Goal: Task Accomplishment & Management: Use online tool/utility

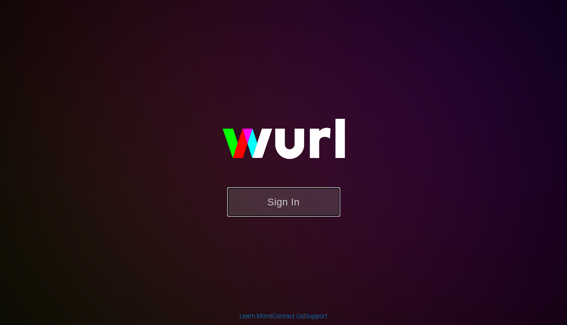
click at [256, 205] on button "Sign In" at bounding box center [283, 201] width 113 height 29
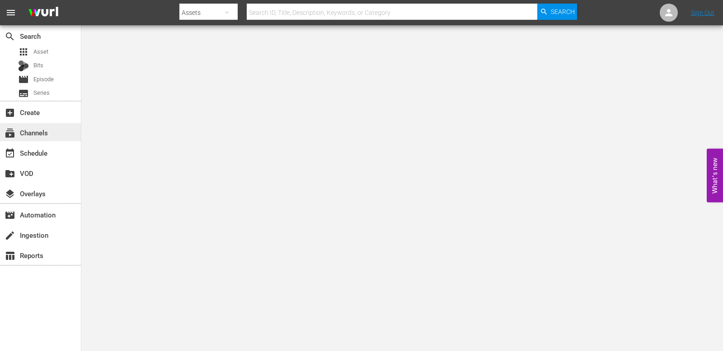
click at [49, 136] on div "subscriptions Channels" at bounding box center [40, 132] width 81 height 18
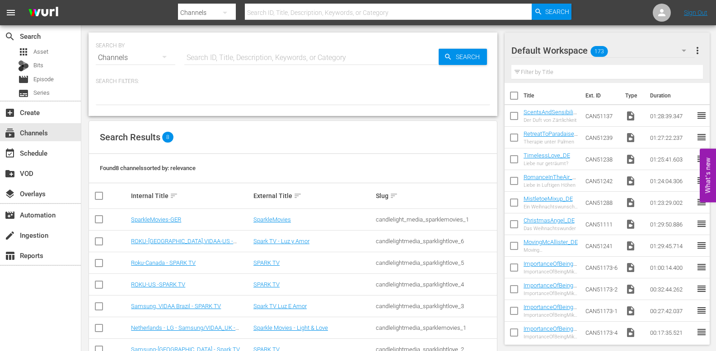
click at [195, 310] on td "Samsung, VIDAA Brazil - SPARK TV" at bounding box center [191, 307] width 122 height 22
click at [195, 308] on link "Samsung, VIDAA Brazil - SPARK TV" at bounding box center [176, 306] width 90 height 7
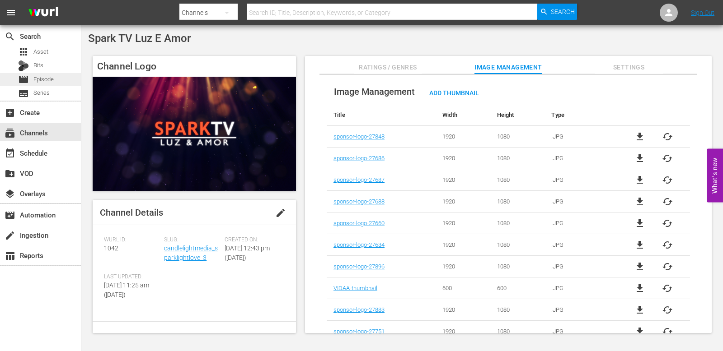
click at [49, 79] on span "Episode" at bounding box center [43, 79] width 20 height 9
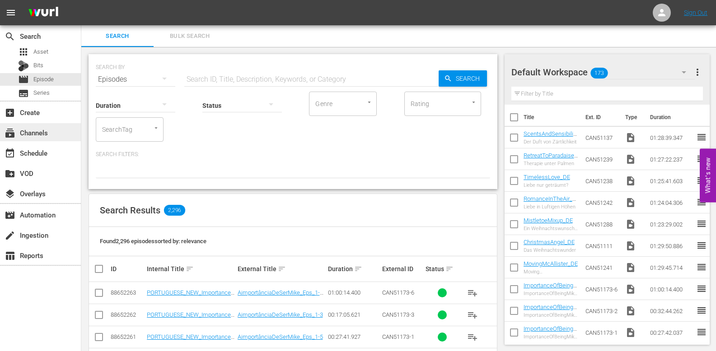
click at [37, 133] on div "subscriptions Channels" at bounding box center [25, 131] width 51 height 8
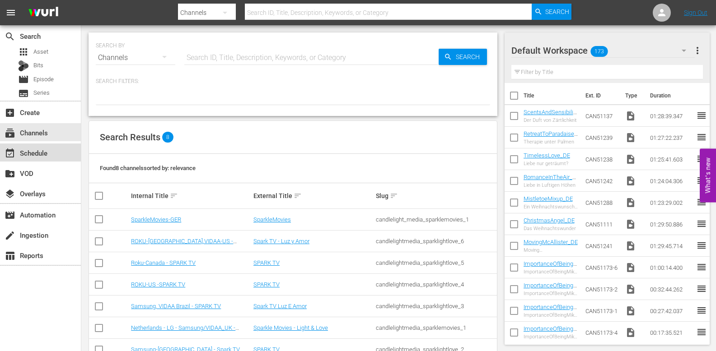
click at [39, 151] on div "event_available Schedule" at bounding box center [25, 152] width 51 height 8
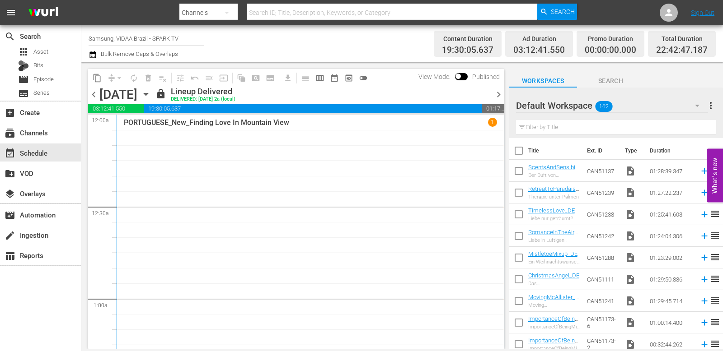
click at [151, 96] on icon "button" at bounding box center [146, 94] width 10 height 10
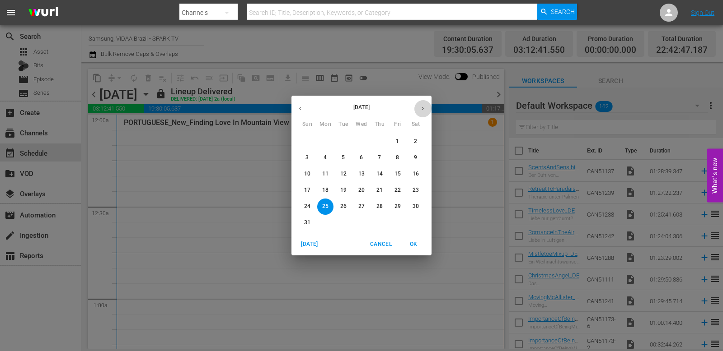
click at [423, 110] on icon "button" at bounding box center [422, 108] width 7 height 7
click at [305, 205] on p "26" at bounding box center [307, 207] width 6 height 8
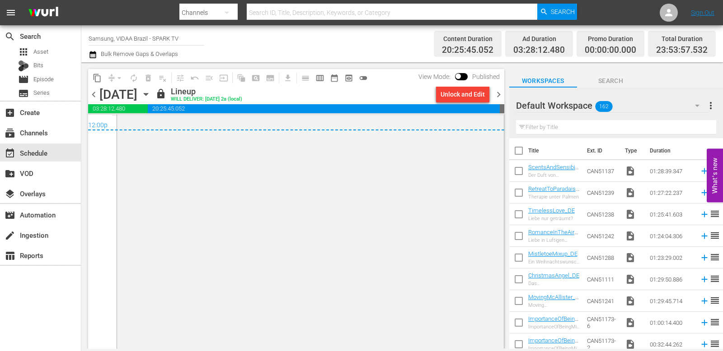
scroll to position [4404, 0]
click at [498, 96] on span "chevron_right" at bounding box center [498, 94] width 11 height 11
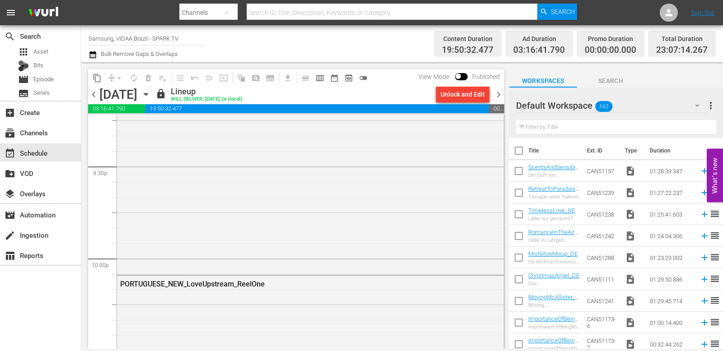
scroll to position [4259, 0]
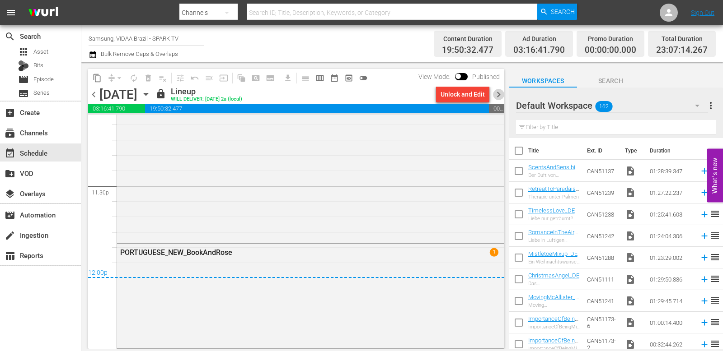
click at [498, 98] on span "chevron_right" at bounding box center [498, 94] width 11 height 11
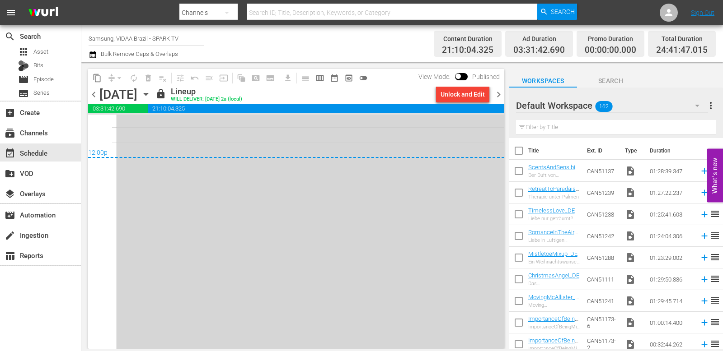
scroll to position [4387, 0]
click at [496, 95] on span "chevron_right" at bounding box center [498, 94] width 11 height 11
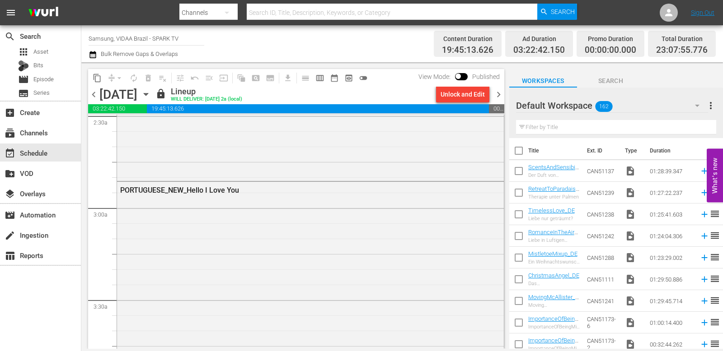
scroll to position [442, 0]
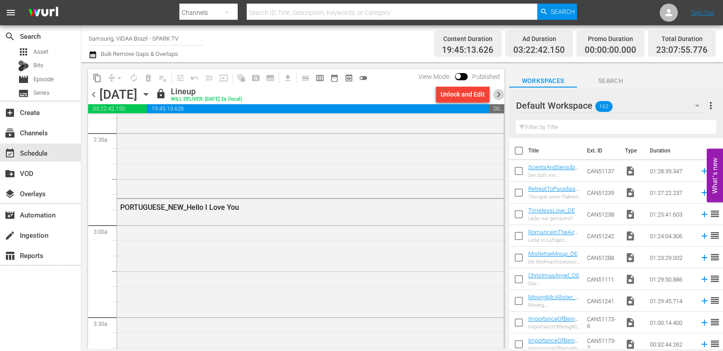
click at [497, 92] on span "chevron_right" at bounding box center [498, 94] width 11 height 11
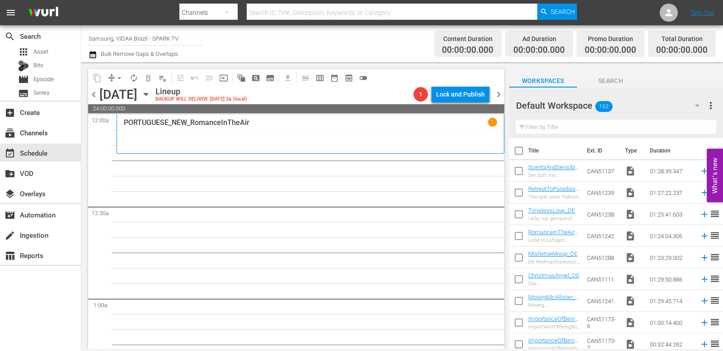
click at [550, 126] on input "text" at bounding box center [616, 127] width 200 height 14
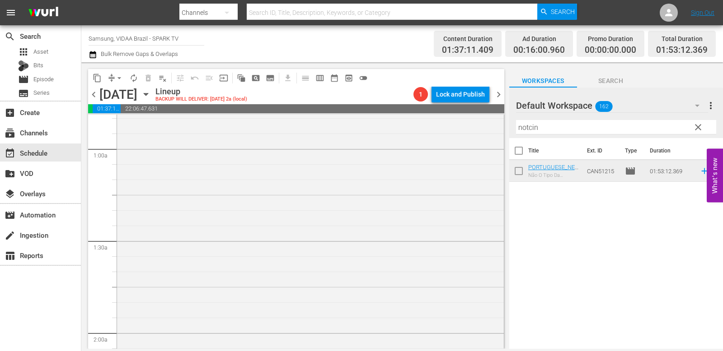
click at [566, 131] on input "notcin" at bounding box center [616, 127] width 200 height 14
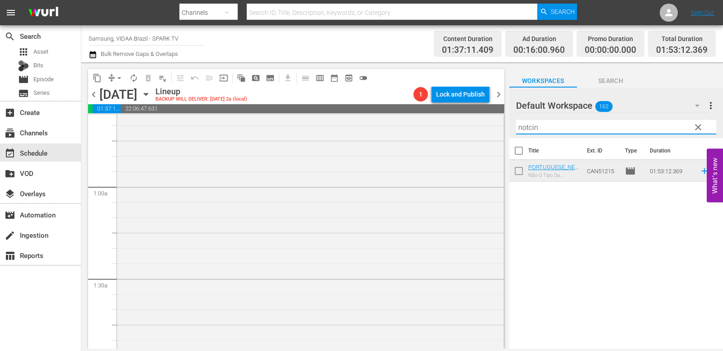
click at [566, 131] on input "notcin" at bounding box center [616, 127] width 200 height 14
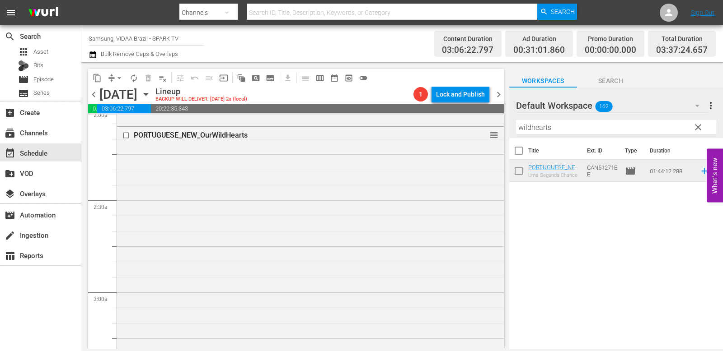
scroll to position [364, 0]
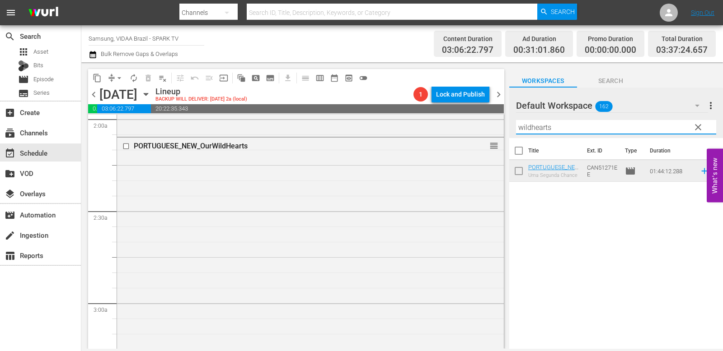
click at [566, 128] on input "wildhearts" at bounding box center [616, 127] width 200 height 14
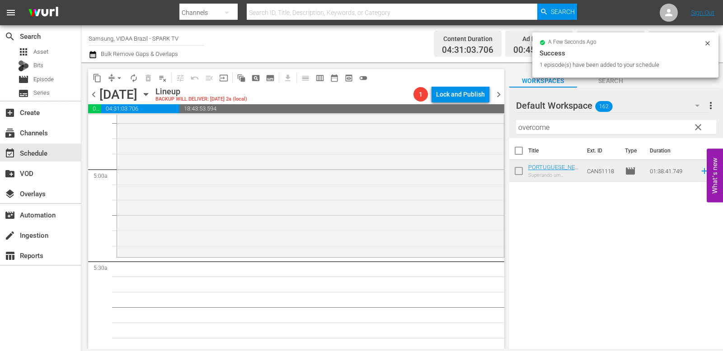
scroll to position [867, 0]
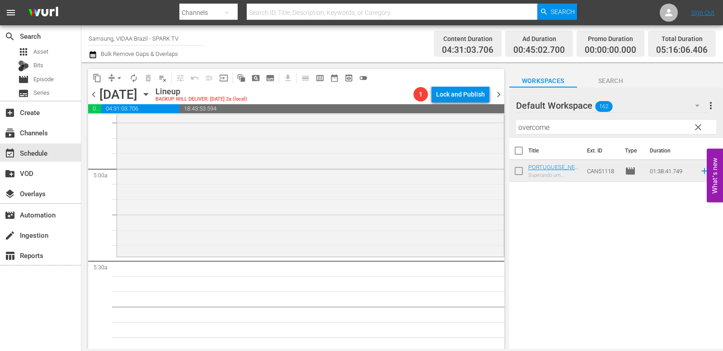
click at [566, 130] on input "overcome" at bounding box center [616, 127] width 200 height 14
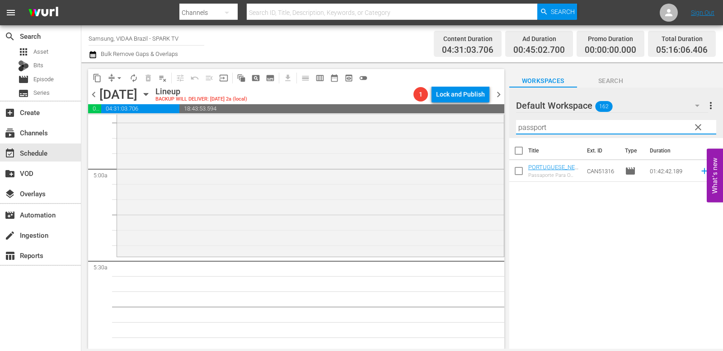
type input "passport"
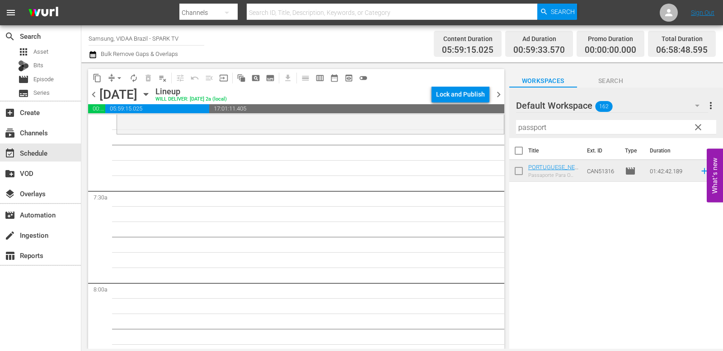
scroll to position [1294, 0]
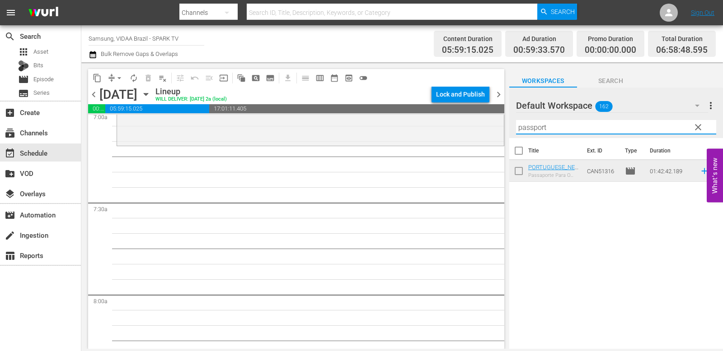
click at [566, 128] on input "passport" at bounding box center [616, 127] width 200 height 14
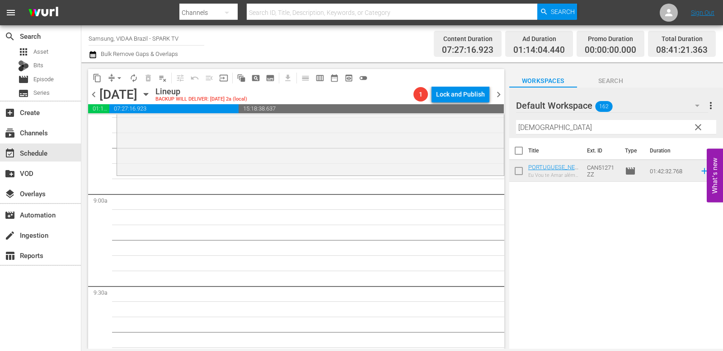
scroll to position [1578, 0]
click at [566, 128] on input "[DEMOGRAPHIC_DATA]" at bounding box center [616, 127] width 200 height 14
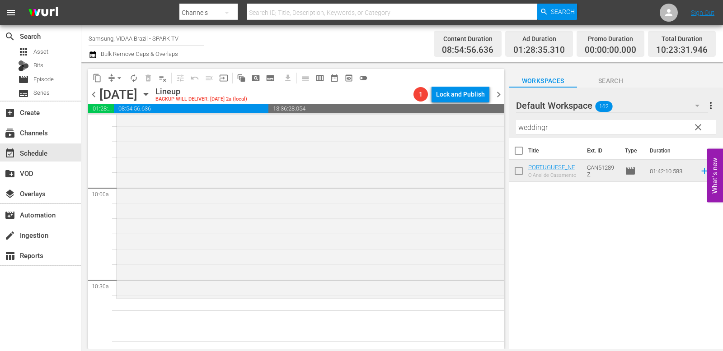
scroll to position [1770, 0]
click at [566, 124] on input "weddingr" at bounding box center [616, 127] width 200 height 14
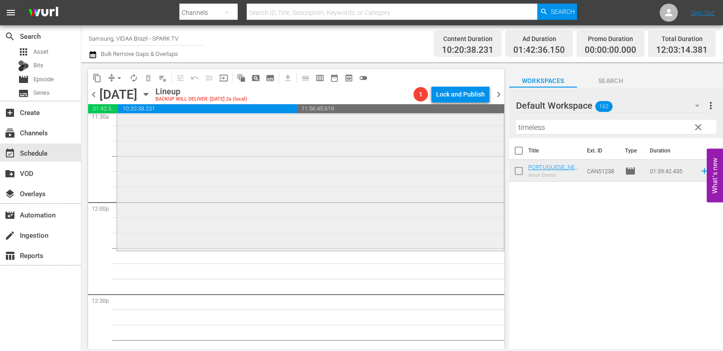
scroll to position [2123, 0]
click at [566, 129] on input "timeless" at bounding box center [616, 127] width 200 height 14
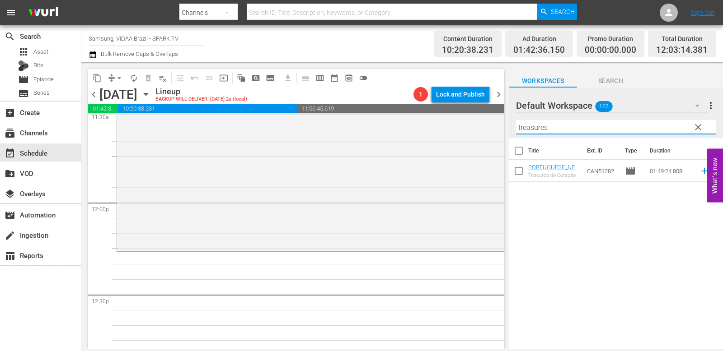
type input "treasures"
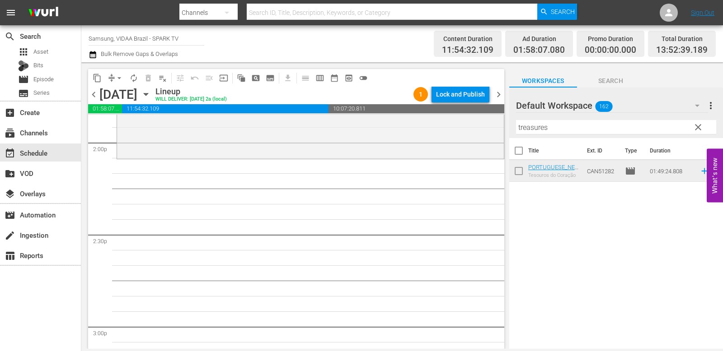
scroll to position [2554, 0]
click at [566, 127] on span "clear" at bounding box center [697, 127] width 11 height 11
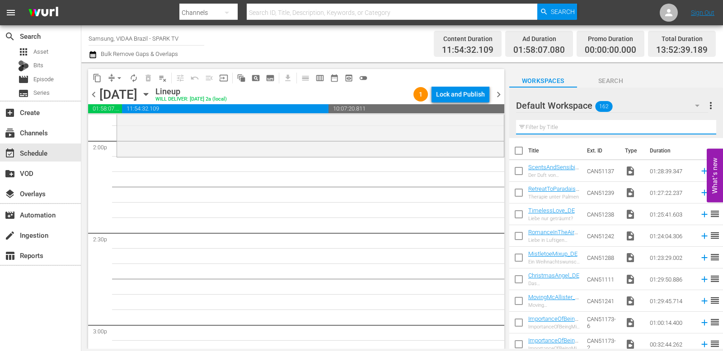
click at [566, 124] on input "text" at bounding box center [616, 127] width 200 height 14
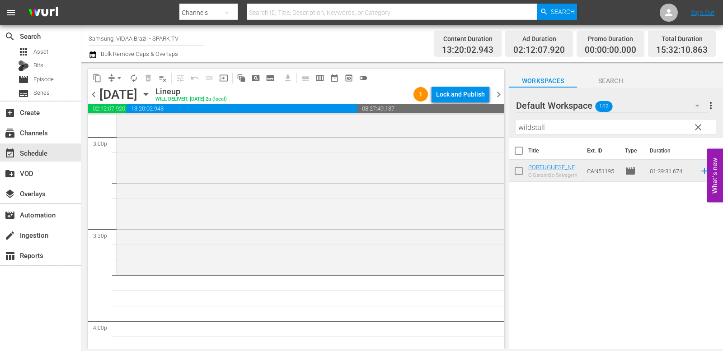
scroll to position [2787, 0]
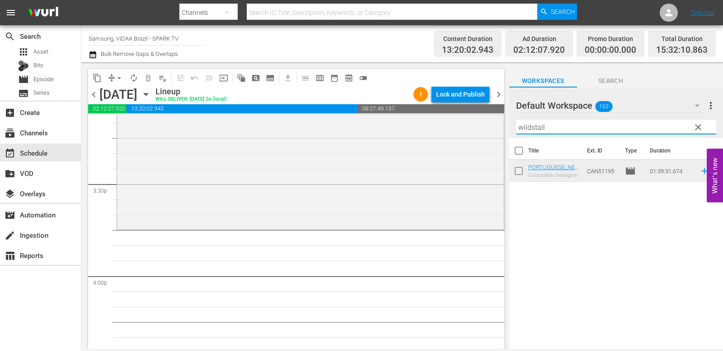
click at [566, 130] on input "wildstall" at bounding box center [616, 127] width 200 height 14
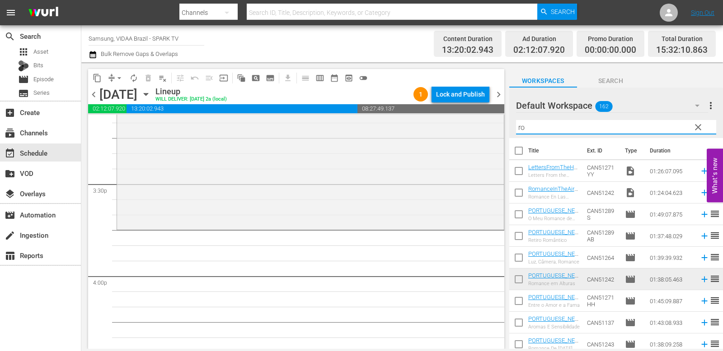
type input "r"
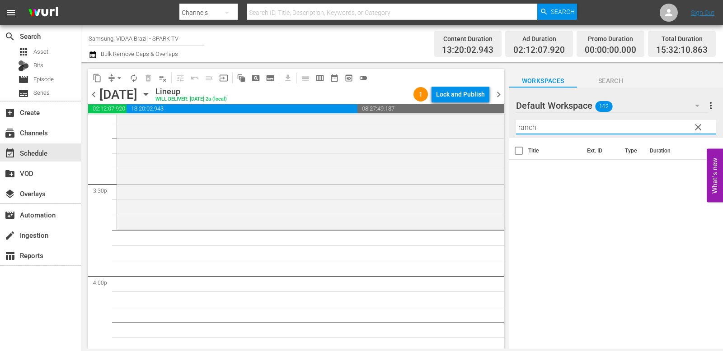
click at [566, 107] on div "Default Workspace 162" at bounding box center [612, 105] width 192 height 25
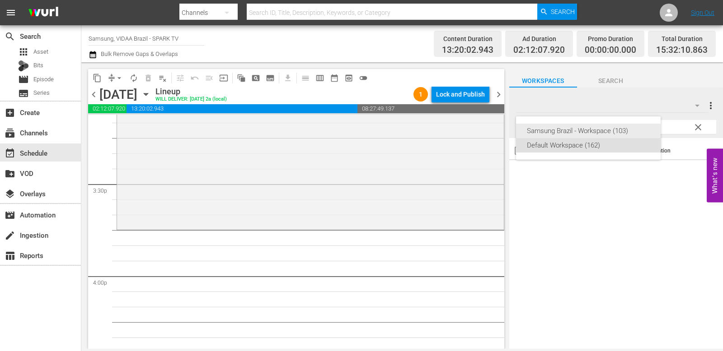
click at [566, 127] on div "Samsung Brazil - Workspace (103)" at bounding box center [588, 131] width 123 height 14
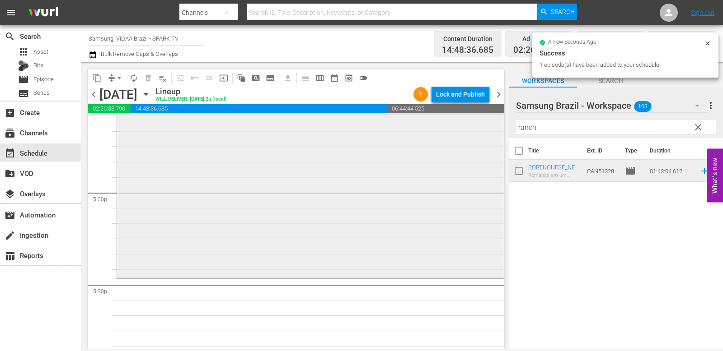
scroll to position [3210, 0]
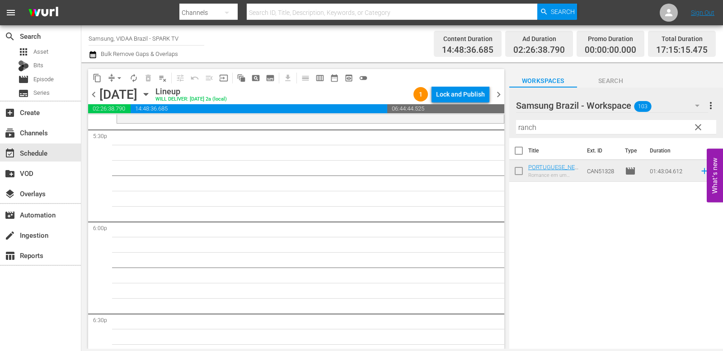
click at [566, 134] on div "Filter by Title ranch" at bounding box center [616, 128] width 200 height 22
click at [566, 135] on div at bounding box center [616, 135] width 200 height 0
click at [566, 128] on input "ranch" at bounding box center [616, 127] width 200 height 14
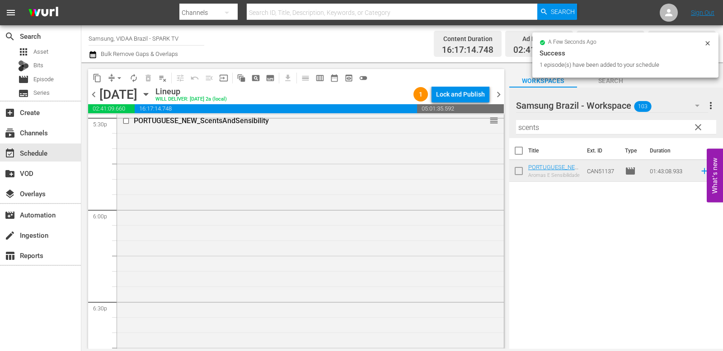
scroll to position [3504, 0]
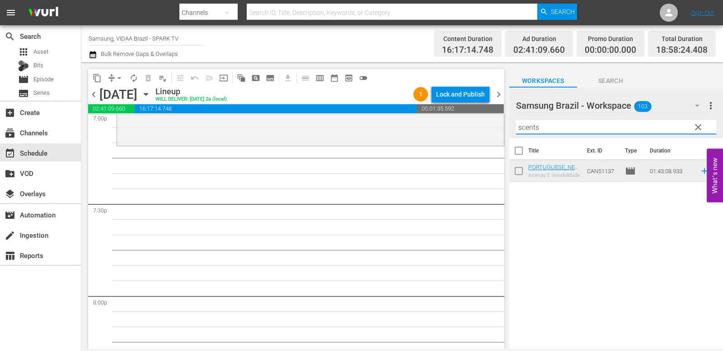
click at [566, 131] on input "scents" at bounding box center [616, 127] width 200 height 14
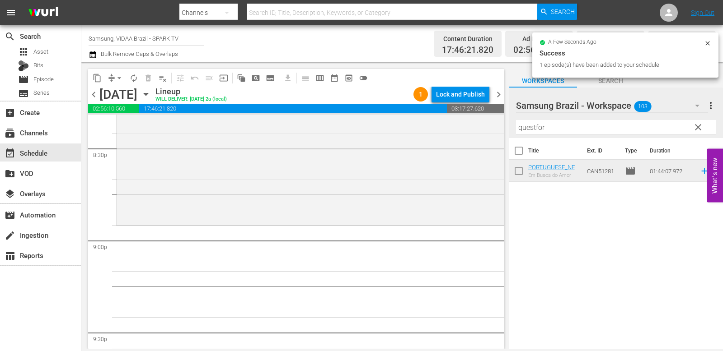
scroll to position [3750, 0]
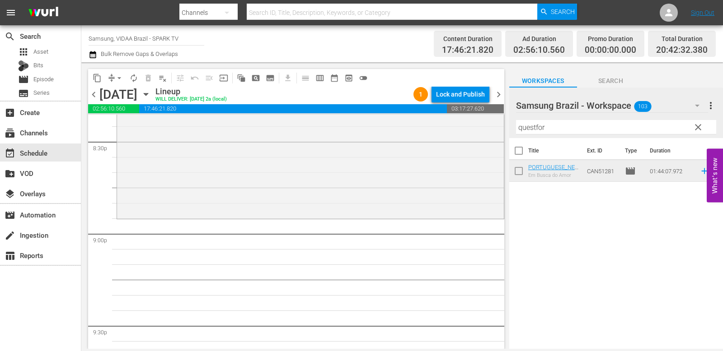
click at [566, 123] on input "questfor" at bounding box center [616, 127] width 200 height 14
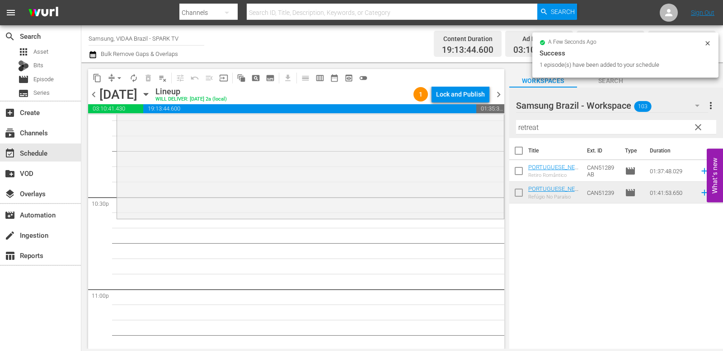
scroll to position [4148, 0]
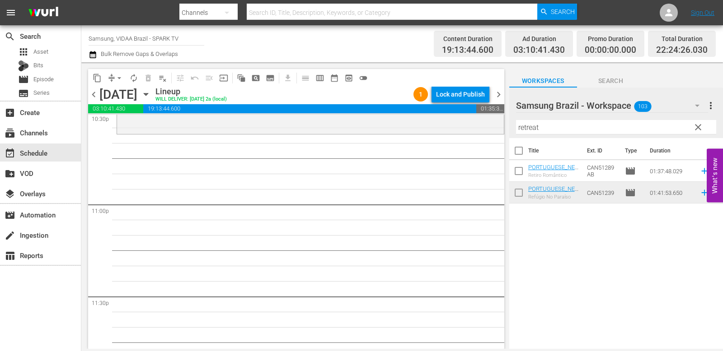
click at [566, 120] on input "retreat" at bounding box center [616, 127] width 200 height 14
click at [566, 121] on input "retreat" at bounding box center [616, 127] width 200 height 14
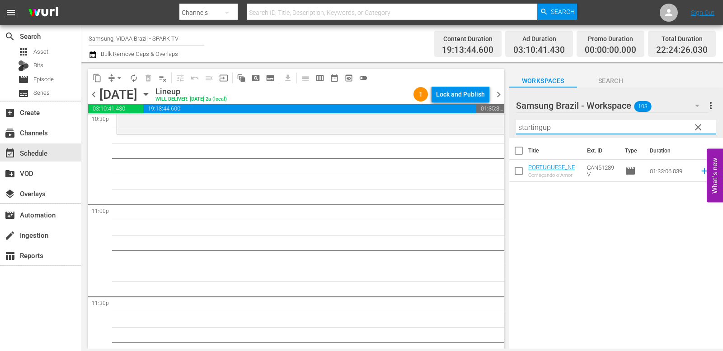
type input "startingup"
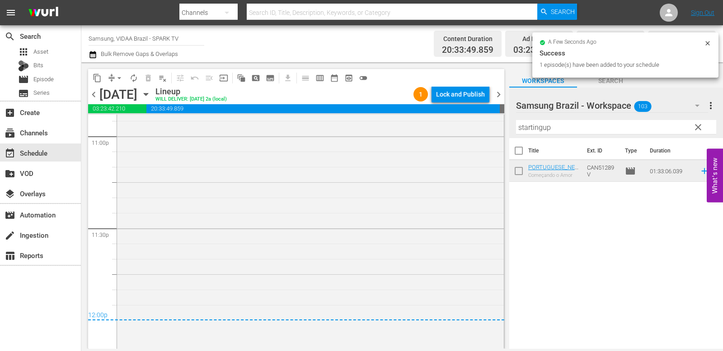
scroll to position [4220, 0]
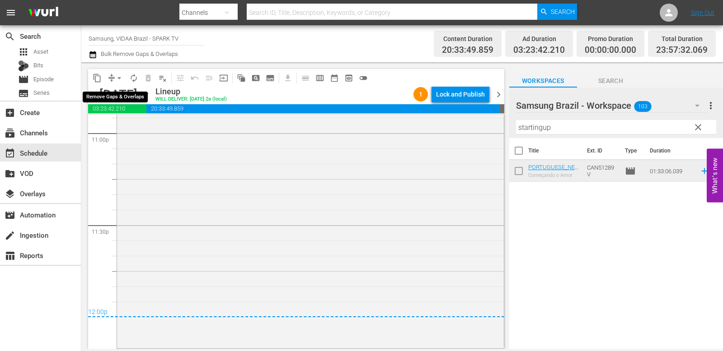
click at [119, 76] on span "arrow_drop_down" at bounding box center [119, 78] width 9 height 9
click at [113, 124] on li "Align to End of Previous Day" at bounding box center [119, 126] width 95 height 15
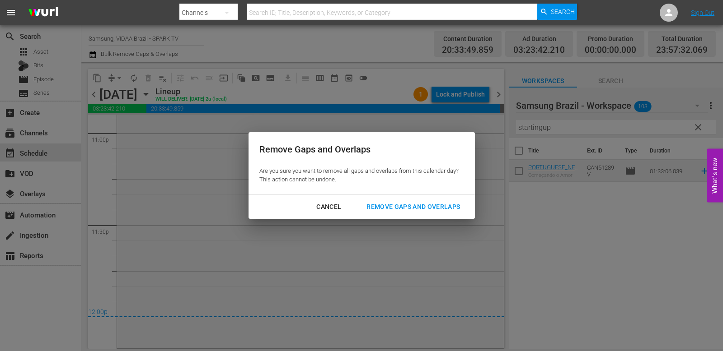
click at [403, 205] on div "Remove Gaps and Overlaps" at bounding box center [413, 206] width 108 height 11
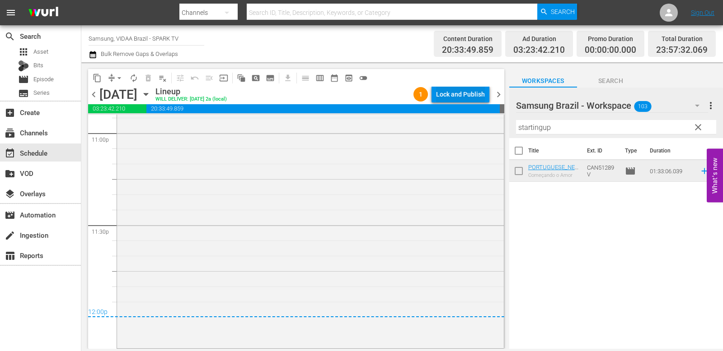
click at [479, 93] on div "Lock and Publish" at bounding box center [460, 94] width 49 height 16
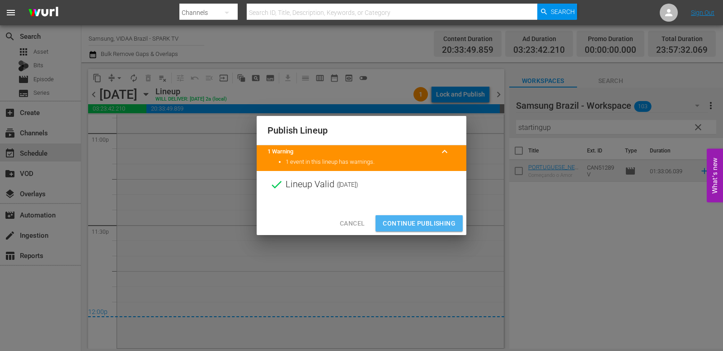
click at [441, 224] on span "Continue Publishing" at bounding box center [419, 223] width 73 height 11
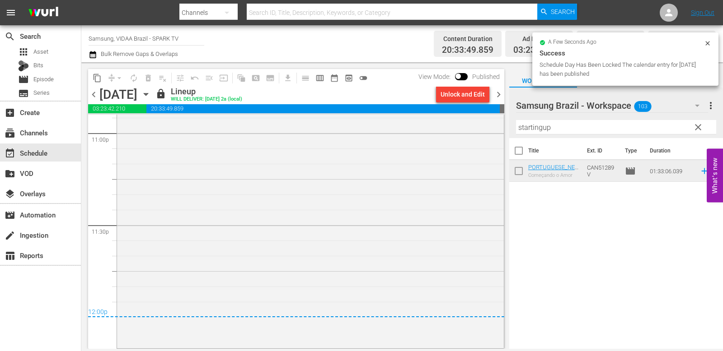
click at [566, 126] on span "clear" at bounding box center [697, 127] width 11 height 11
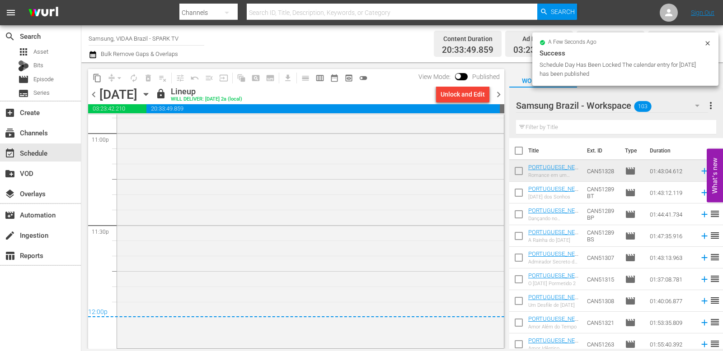
click at [499, 95] on span "chevron_right" at bounding box center [498, 94] width 11 height 11
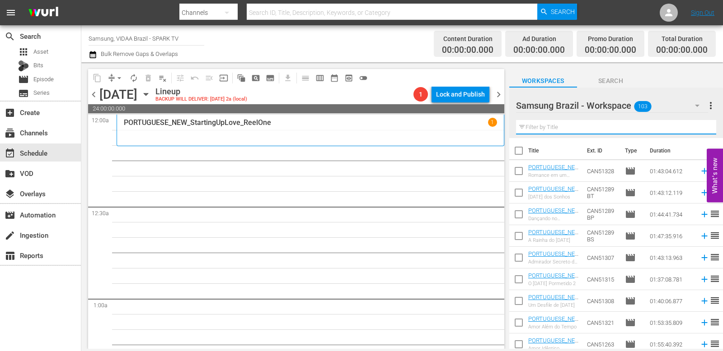
click at [566, 128] on input "text" at bounding box center [616, 127] width 200 height 14
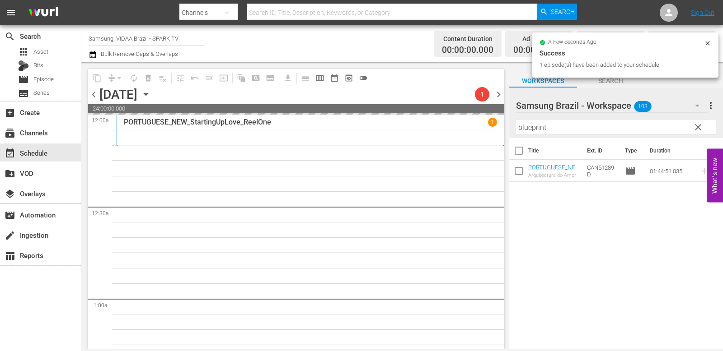
click at [554, 126] on input "blueprint" at bounding box center [616, 127] width 200 height 14
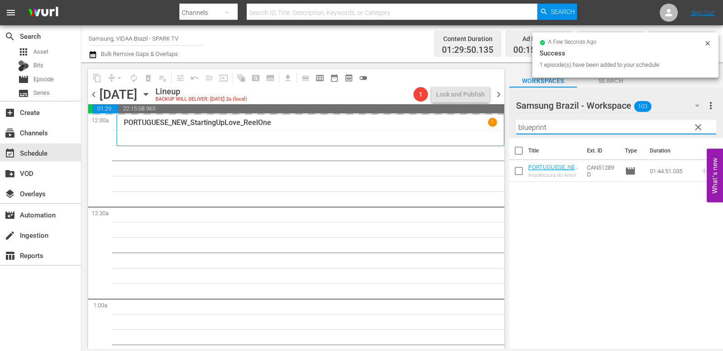
click at [554, 126] on input "blueprint" at bounding box center [616, 127] width 200 height 14
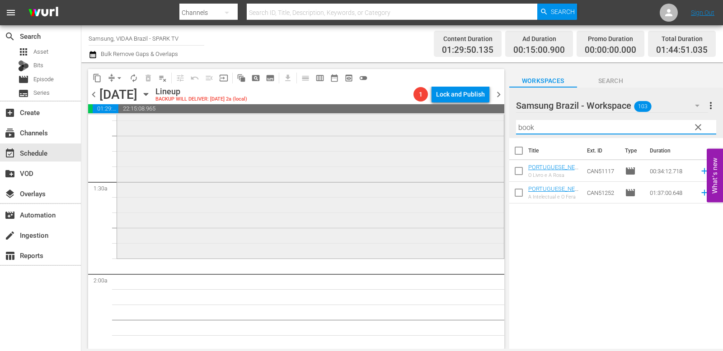
scroll to position [266, 0]
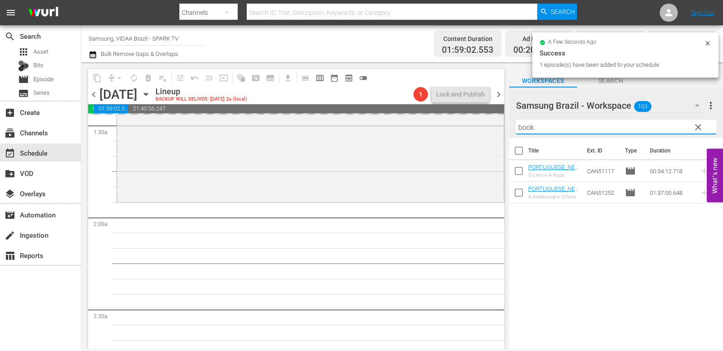
click at [560, 132] on input "book" at bounding box center [616, 127] width 200 height 14
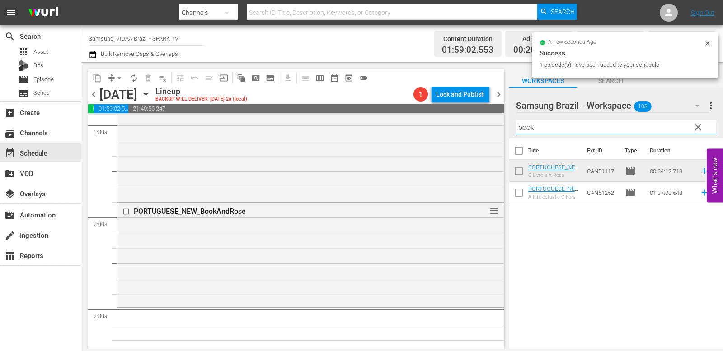
click at [560, 132] on input "book" at bounding box center [616, 127] width 200 height 14
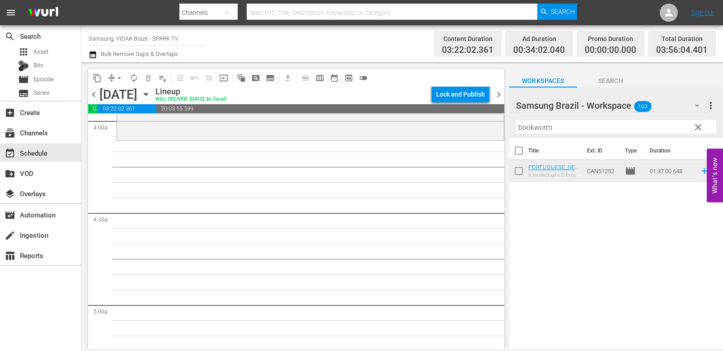
scroll to position [728, 0]
click at [566, 129] on input "bookworm" at bounding box center [616, 127] width 200 height 14
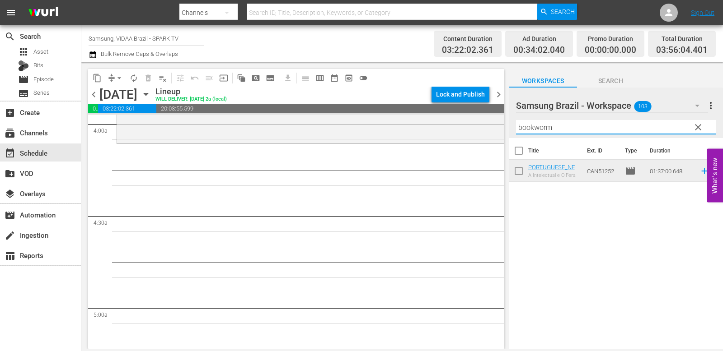
click at [566, 129] on input "bookworm" at bounding box center [616, 127] width 200 height 14
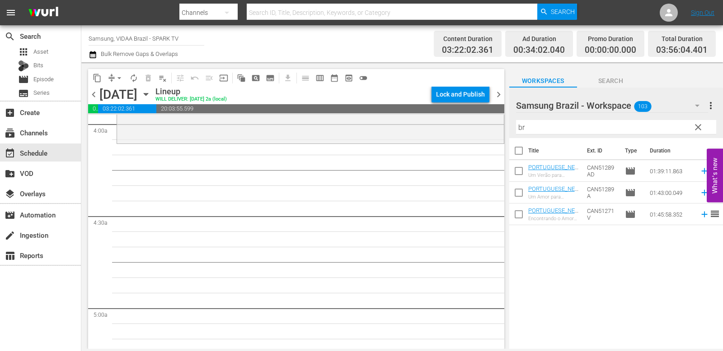
click at [566, 103] on div "Samsung Brazil - Workspace 103" at bounding box center [612, 105] width 192 height 25
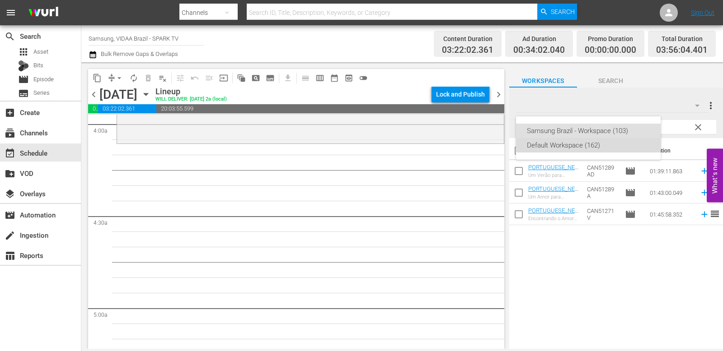
click at [566, 143] on div "Default Workspace (162)" at bounding box center [588, 145] width 123 height 14
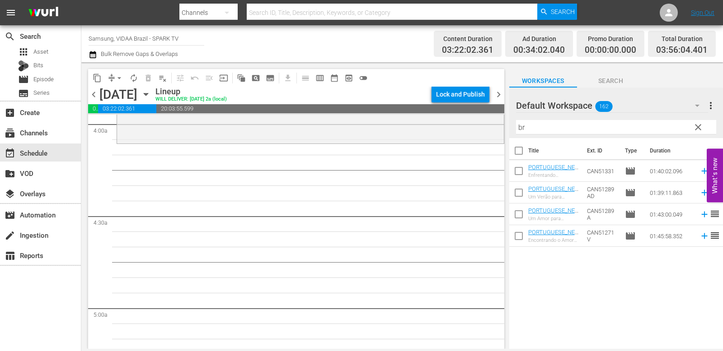
click at [535, 130] on input "br" at bounding box center [616, 127] width 200 height 14
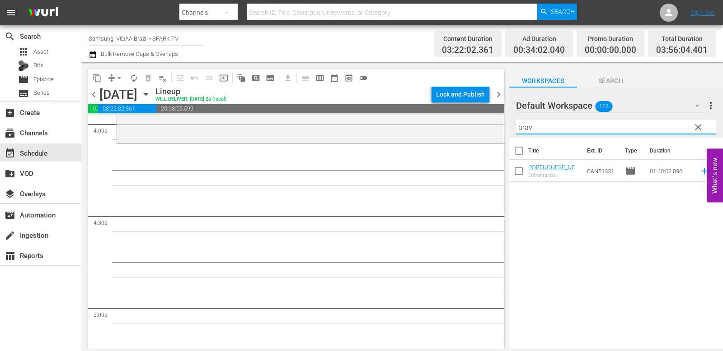
type input "brav"
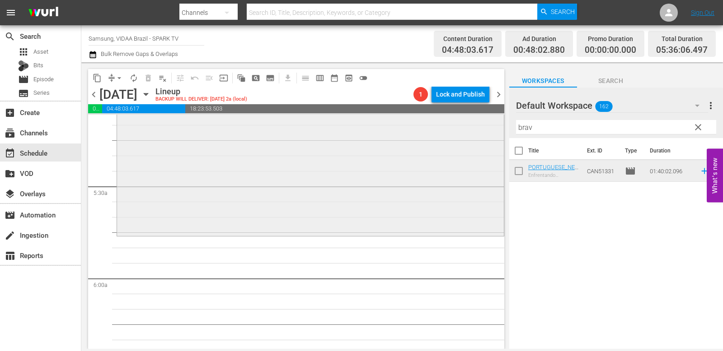
scroll to position [942, 0]
click at [566, 127] on span "clear" at bounding box center [697, 127] width 11 height 11
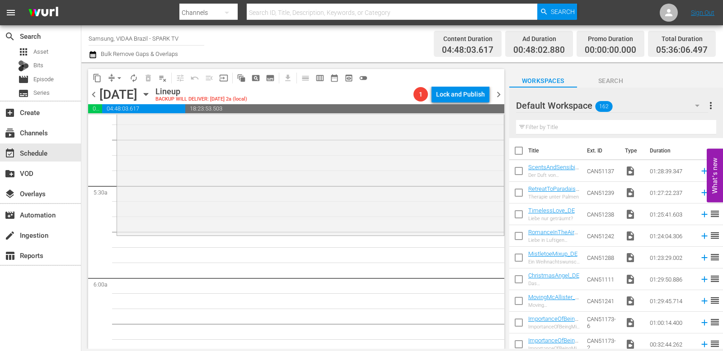
click at [566, 125] on input "text" at bounding box center [616, 127] width 200 height 14
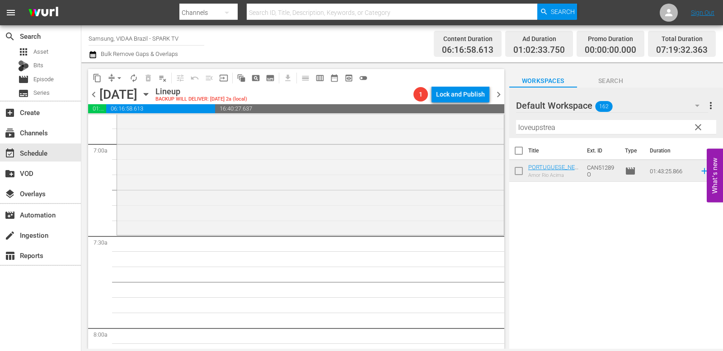
scroll to position [1258, 0]
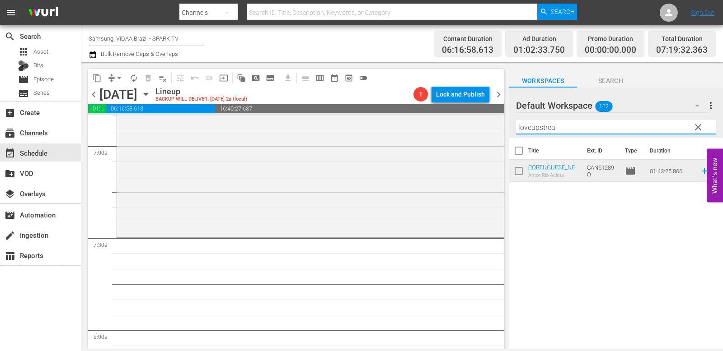
click at [566, 125] on input "loveupstrea" at bounding box center [616, 127] width 200 height 14
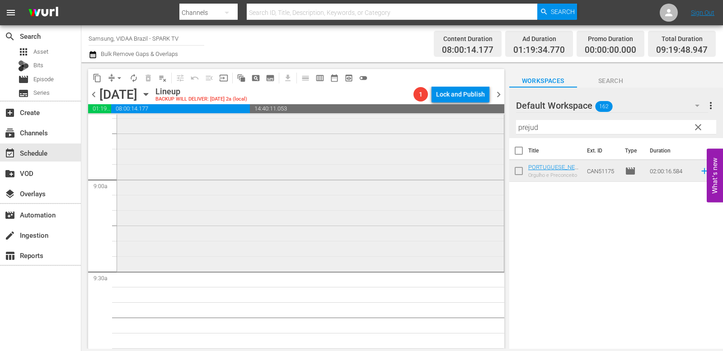
scroll to position [1600, 0]
click at [556, 126] on input "prejud" at bounding box center [616, 127] width 200 height 14
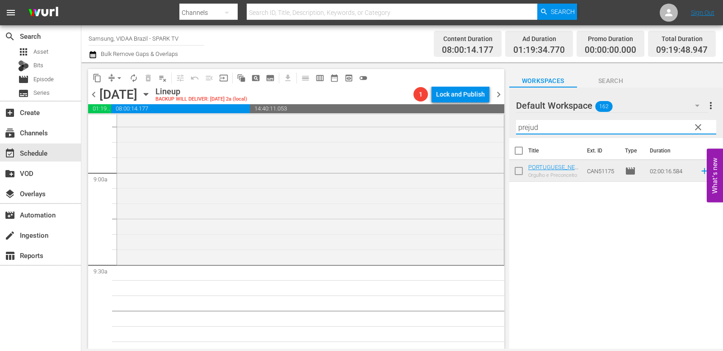
click at [556, 126] on input "prejud" at bounding box center [616, 127] width 200 height 14
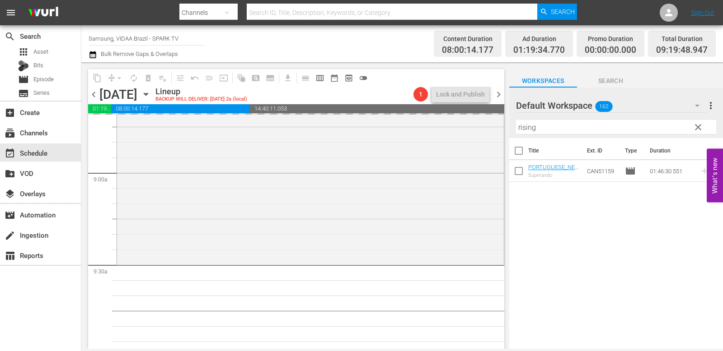
click at [559, 126] on input "rising" at bounding box center [616, 127] width 200 height 14
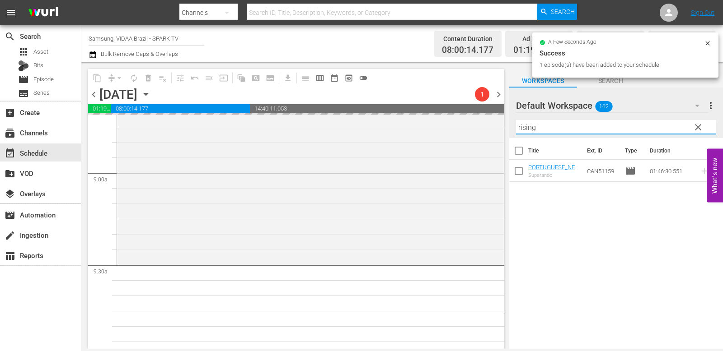
click at [559, 126] on input "rising" at bounding box center [616, 127] width 200 height 14
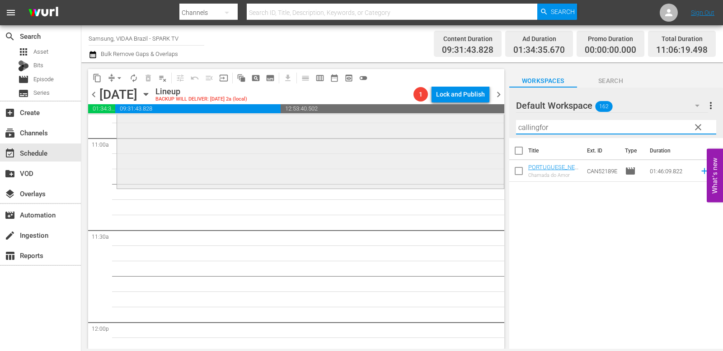
scroll to position [2004, 0]
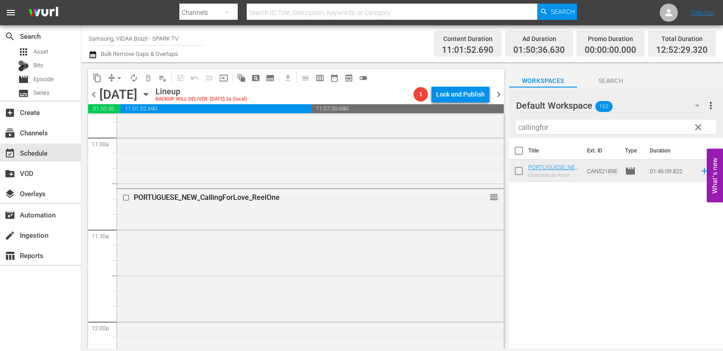
click at [566, 127] on input "callingfor" at bounding box center [616, 127] width 200 height 14
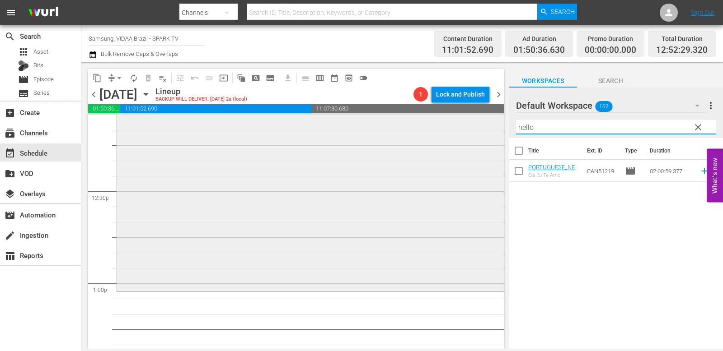
scroll to position [2228, 0]
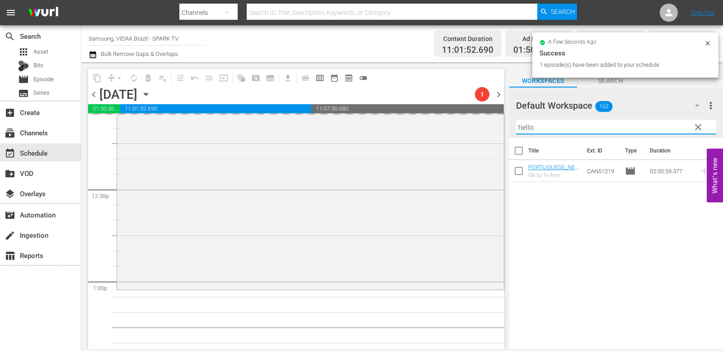
click at [553, 125] on input "hello" at bounding box center [616, 127] width 200 height 14
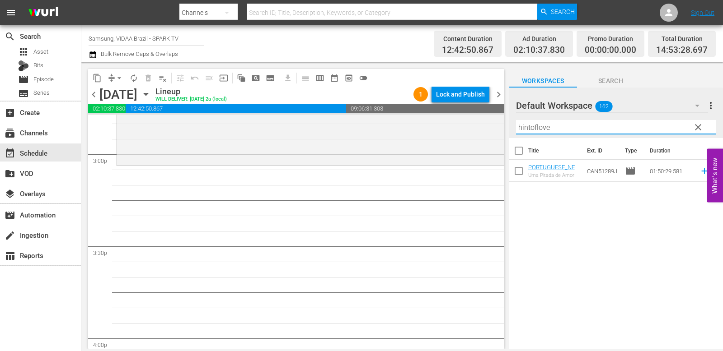
scroll to position [2752, 0]
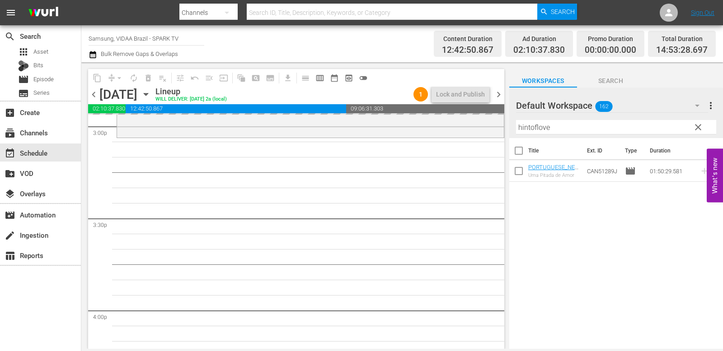
click at [565, 127] on input "hintoflove" at bounding box center [616, 127] width 200 height 14
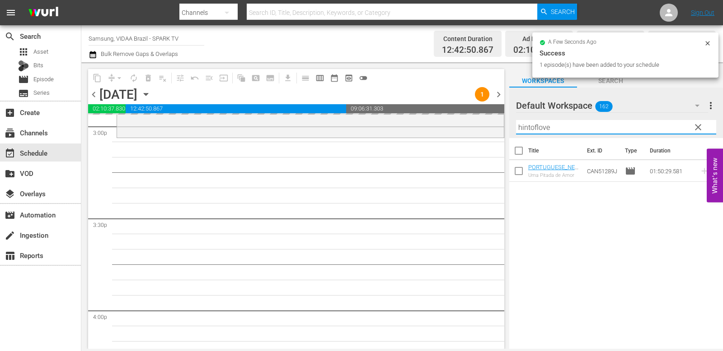
click at [565, 127] on input "hintoflove" at bounding box center [616, 127] width 200 height 14
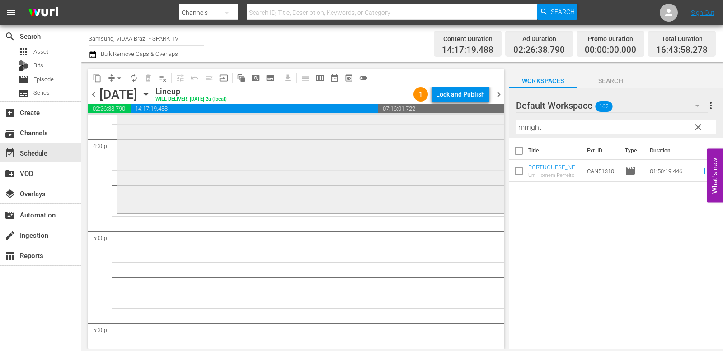
scroll to position [3017, 0]
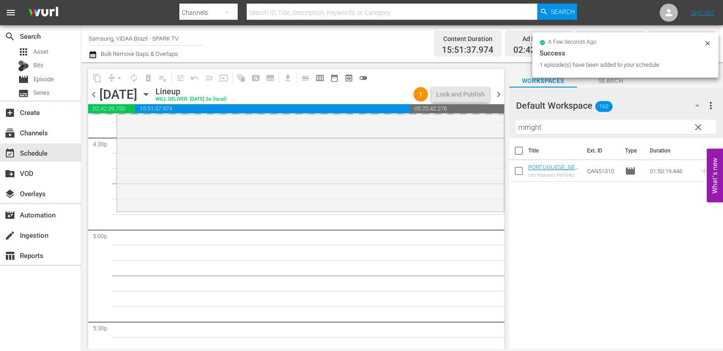
click at [566, 125] on input "mrright" at bounding box center [616, 127] width 200 height 14
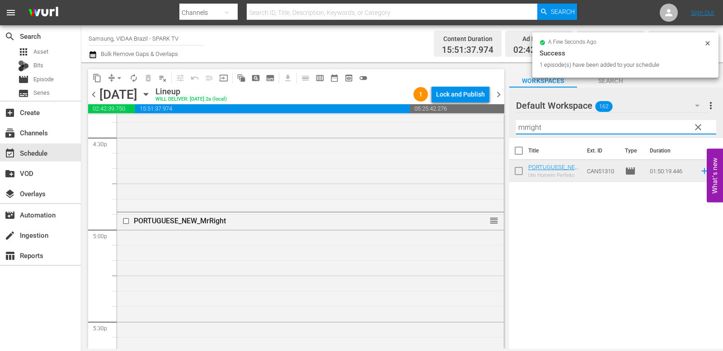
click at [566, 125] on input "mrright" at bounding box center [616, 127] width 200 height 14
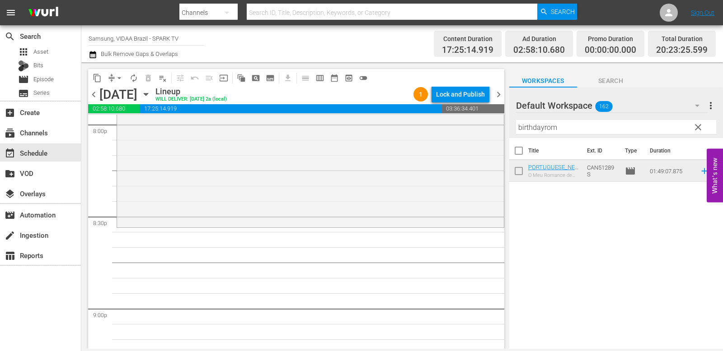
scroll to position [3676, 0]
click at [566, 126] on input "birthdayrom" at bounding box center [616, 127] width 200 height 14
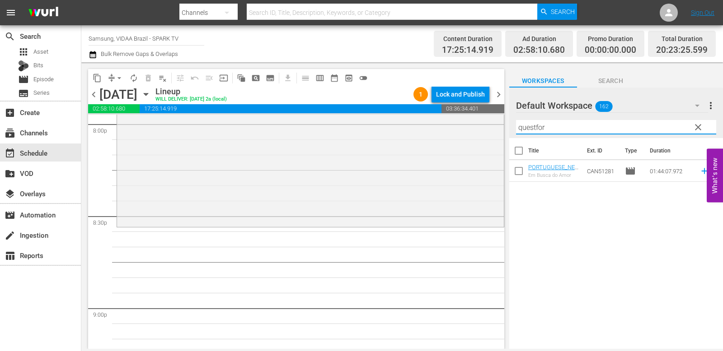
type input "questfor"
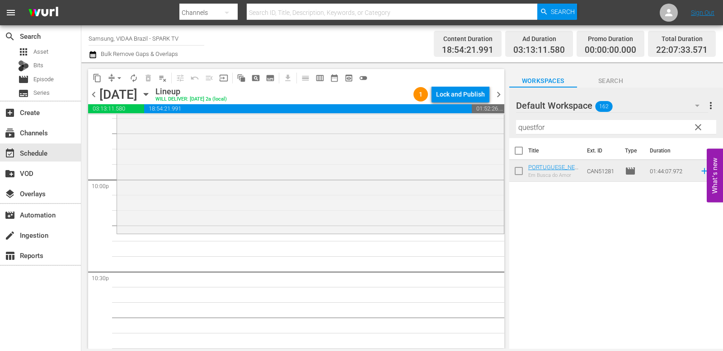
scroll to position [4018, 0]
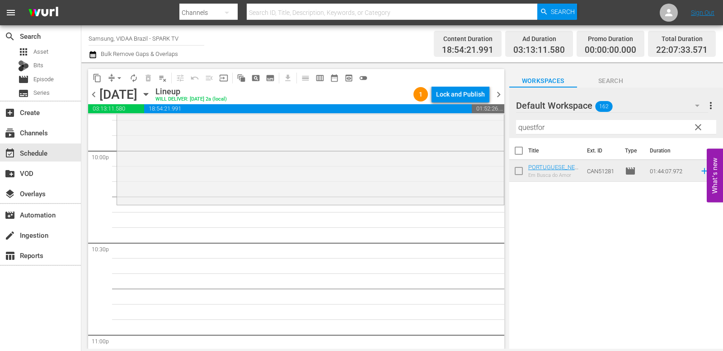
click at [559, 131] on input "questfor" at bounding box center [616, 127] width 200 height 14
type input "bluepr"
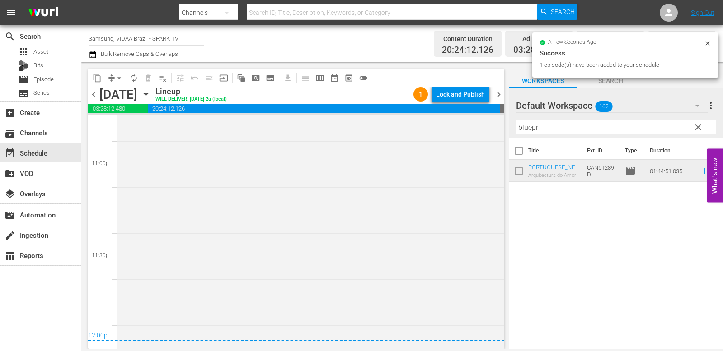
scroll to position [4197, 0]
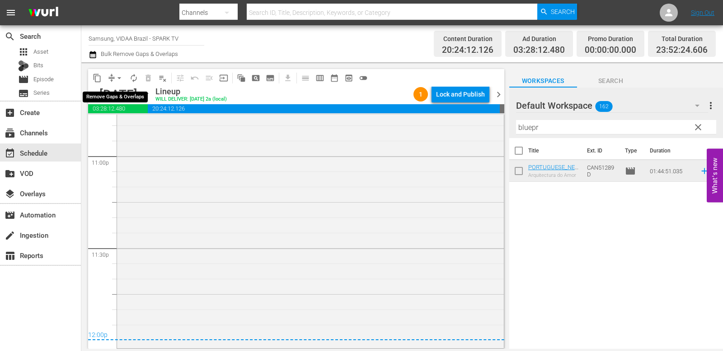
click at [121, 79] on span "arrow_drop_down" at bounding box center [119, 78] width 9 height 9
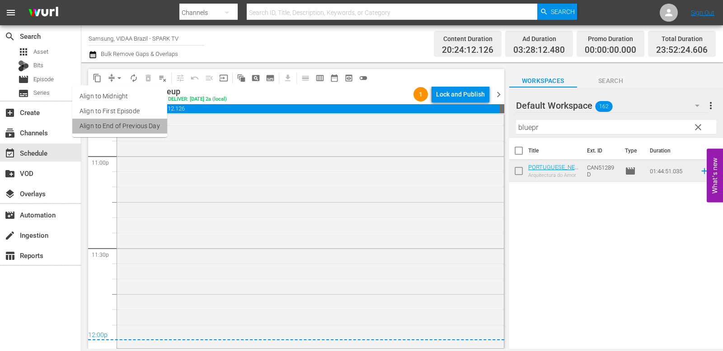
click at [126, 125] on li "Align to End of Previous Day" at bounding box center [119, 126] width 95 height 15
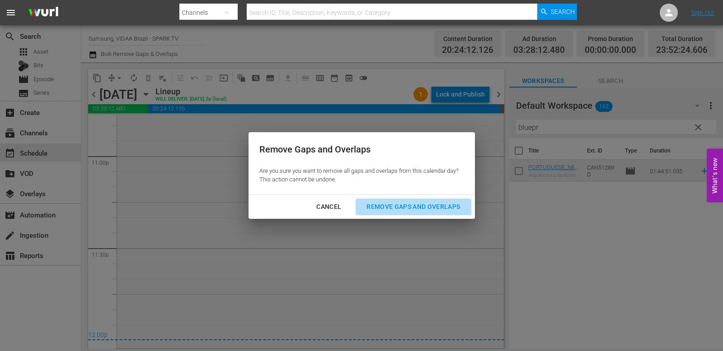
click at [386, 201] on button "Remove Gaps and Overlaps" at bounding box center [412, 207] width 115 height 17
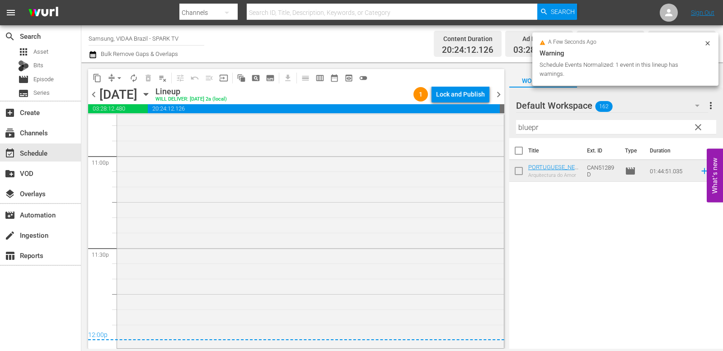
click at [479, 90] on div "Lock and Publish" at bounding box center [460, 94] width 49 height 16
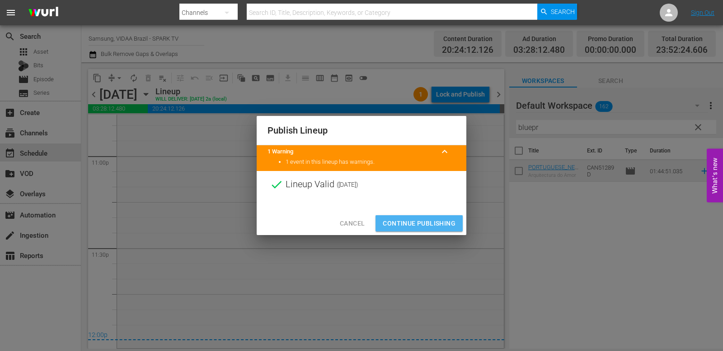
click at [437, 228] on span "Continue Publishing" at bounding box center [419, 223] width 73 height 11
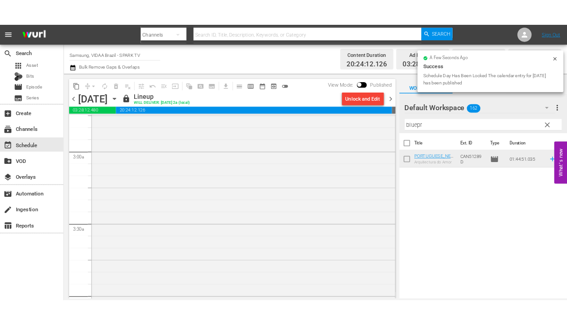
scroll to position [0, 0]
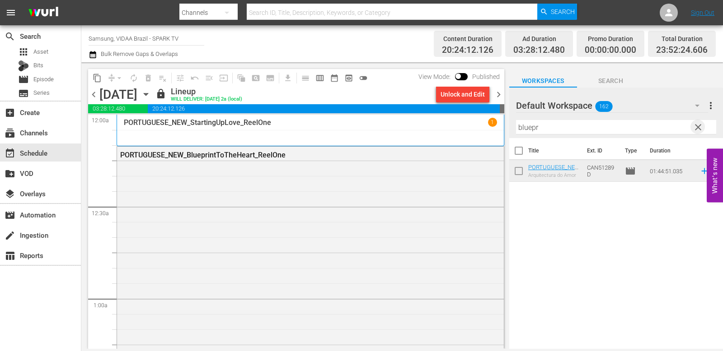
click at [566, 124] on span "clear" at bounding box center [697, 127] width 11 height 11
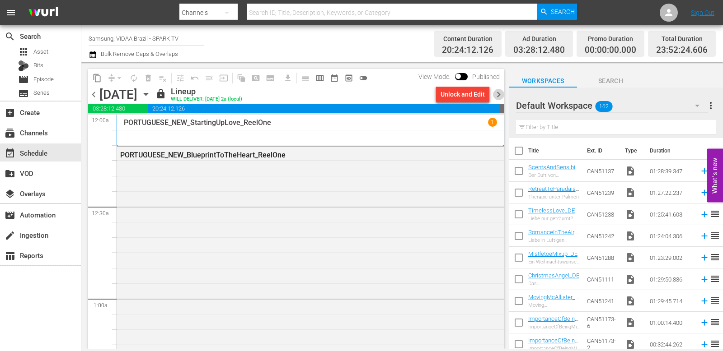
click at [498, 96] on span "chevron_right" at bounding box center [498, 94] width 11 height 11
